Goal: Task Accomplishment & Management: Complete application form

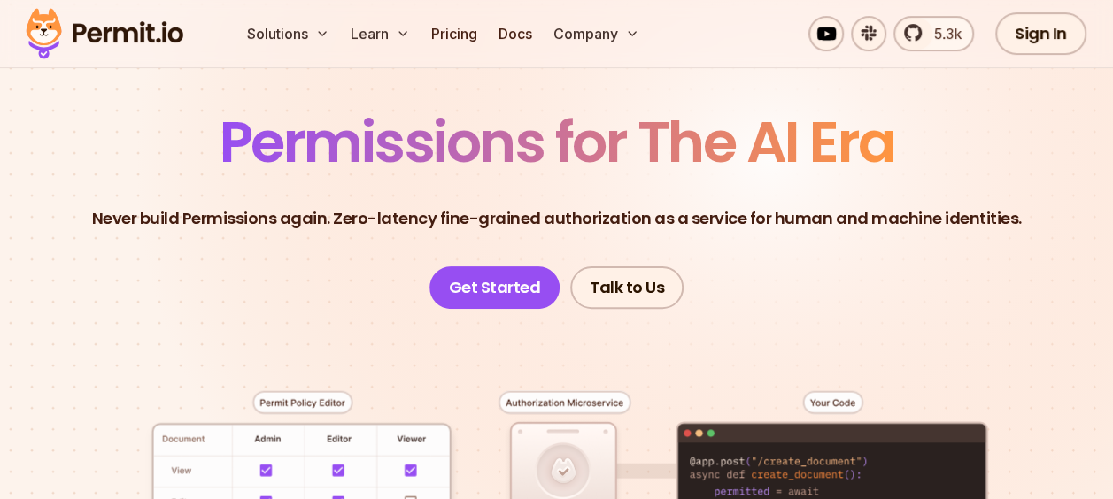
scroll to position [89, 0]
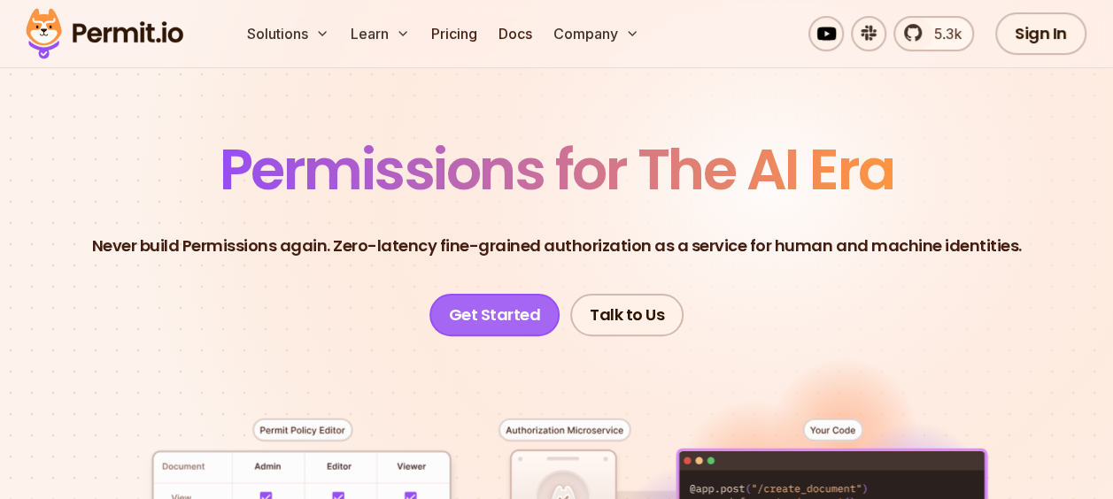
click at [521, 312] on link "Get Started" at bounding box center [494, 315] width 131 height 42
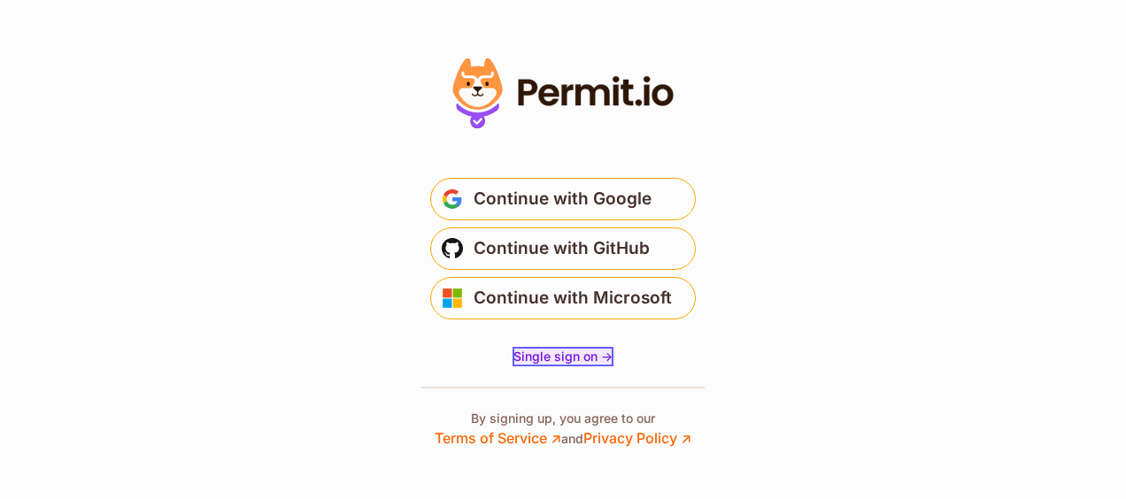
click at [574, 358] on span "Single sign on ->" at bounding box center [562, 356] width 99 height 15
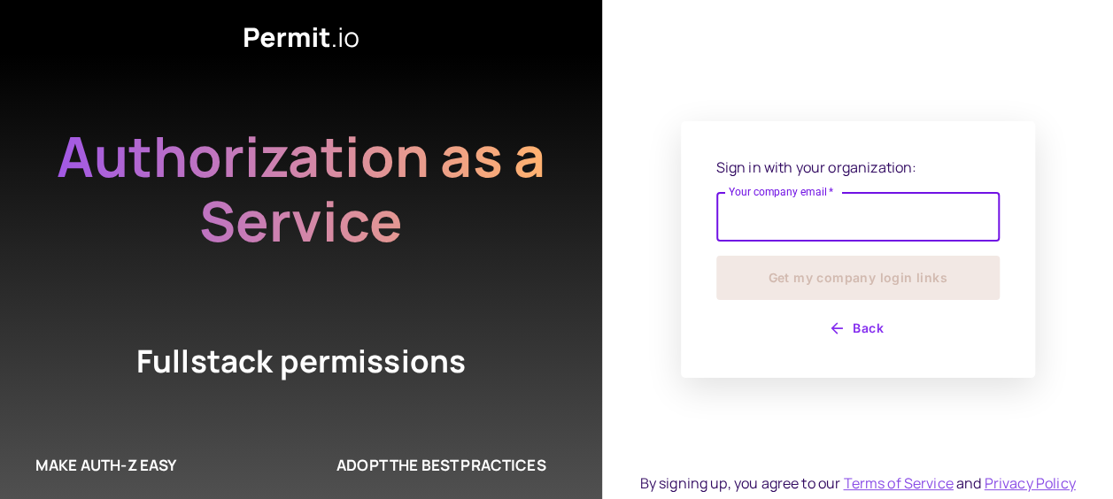
click at [789, 221] on input "Your company email   *" at bounding box center [857, 217] width 283 height 50
type input "**********"
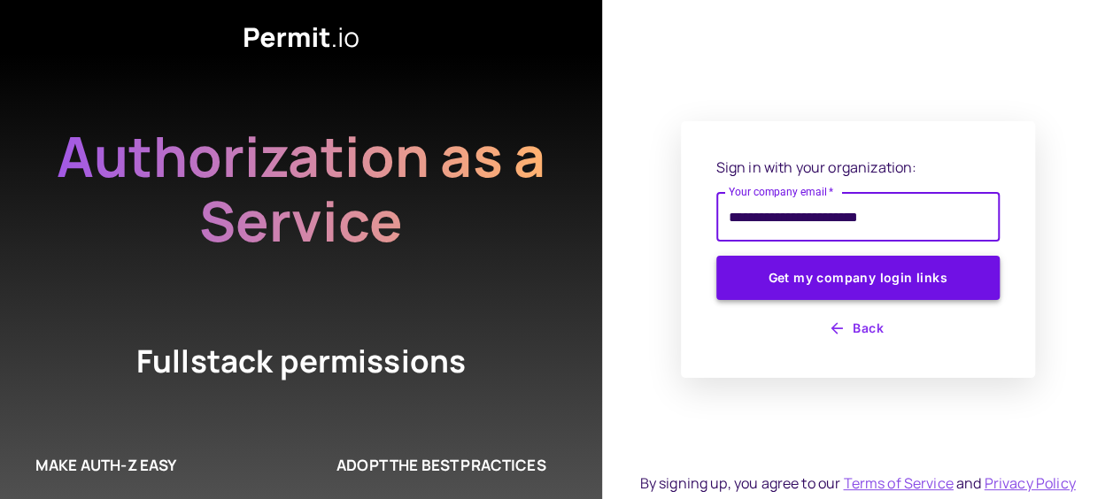
click at [860, 279] on button "Get my company login links" at bounding box center [857, 278] width 283 height 44
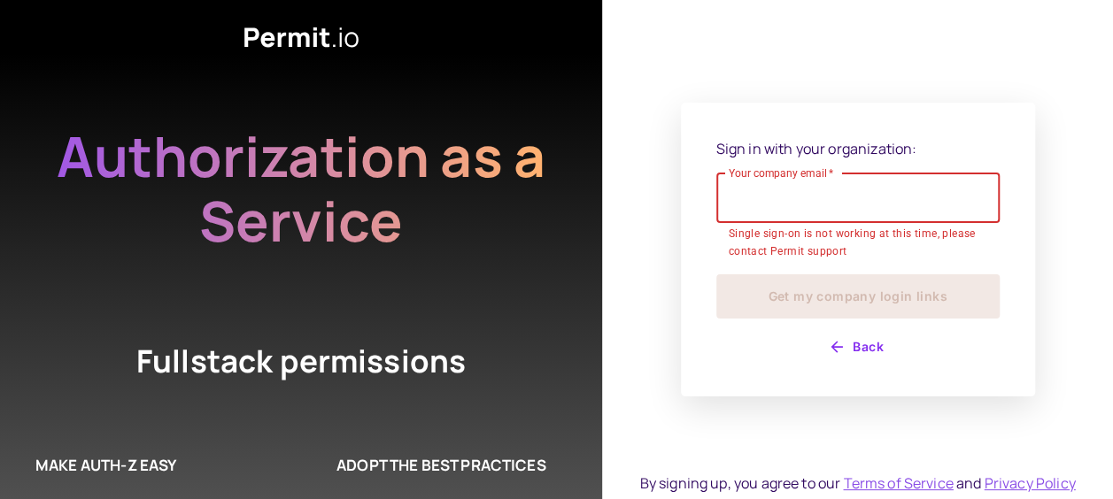
click at [856, 349] on button "Back" at bounding box center [857, 347] width 283 height 28
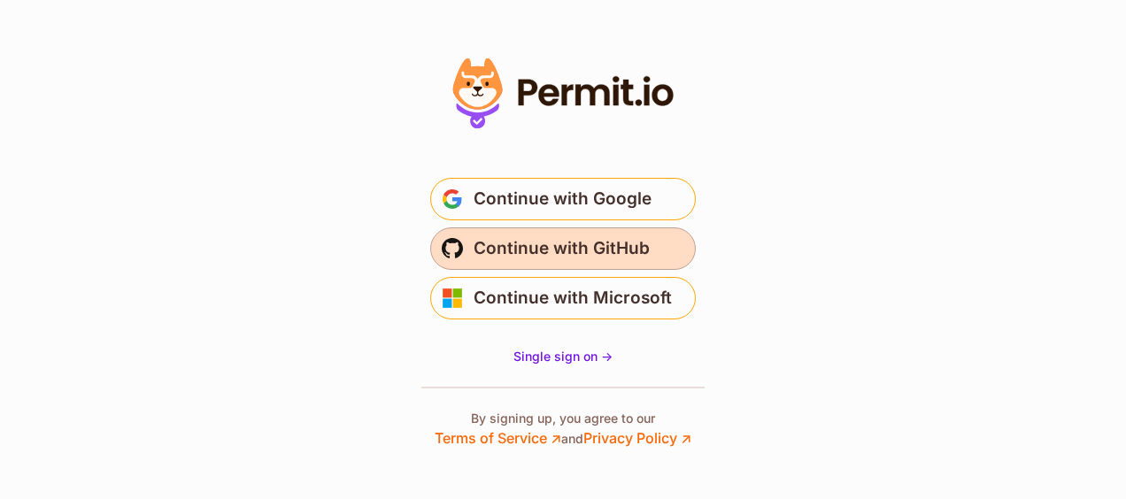
click at [619, 250] on span "Continue with GitHub" at bounding box center [562, 249] width 176 height 28
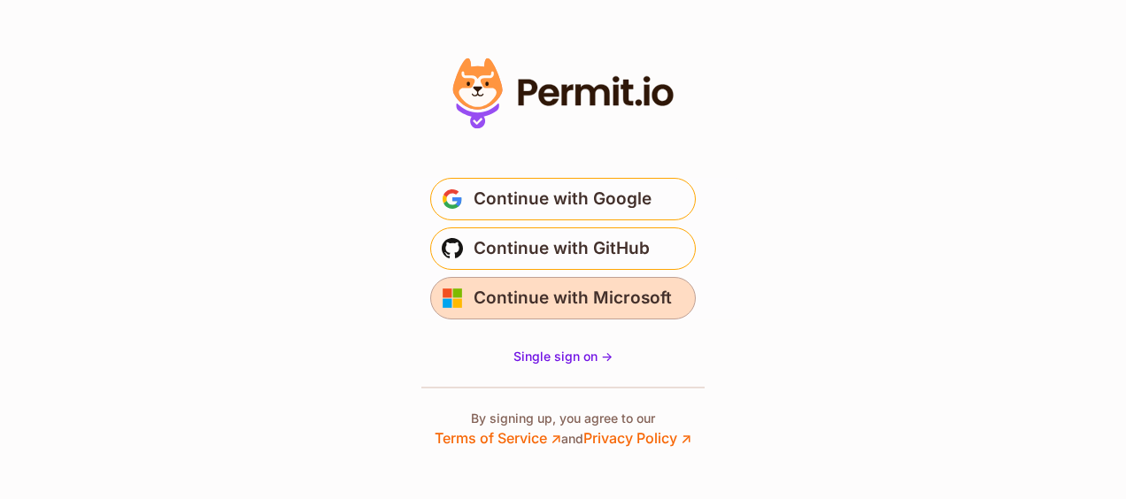
click at [561, 289] on span "Continue with Microsoft" at bounding box center [573, 298] width 198 height 28
